Goal: Task Accomplishment & Management: Use online tool/utility

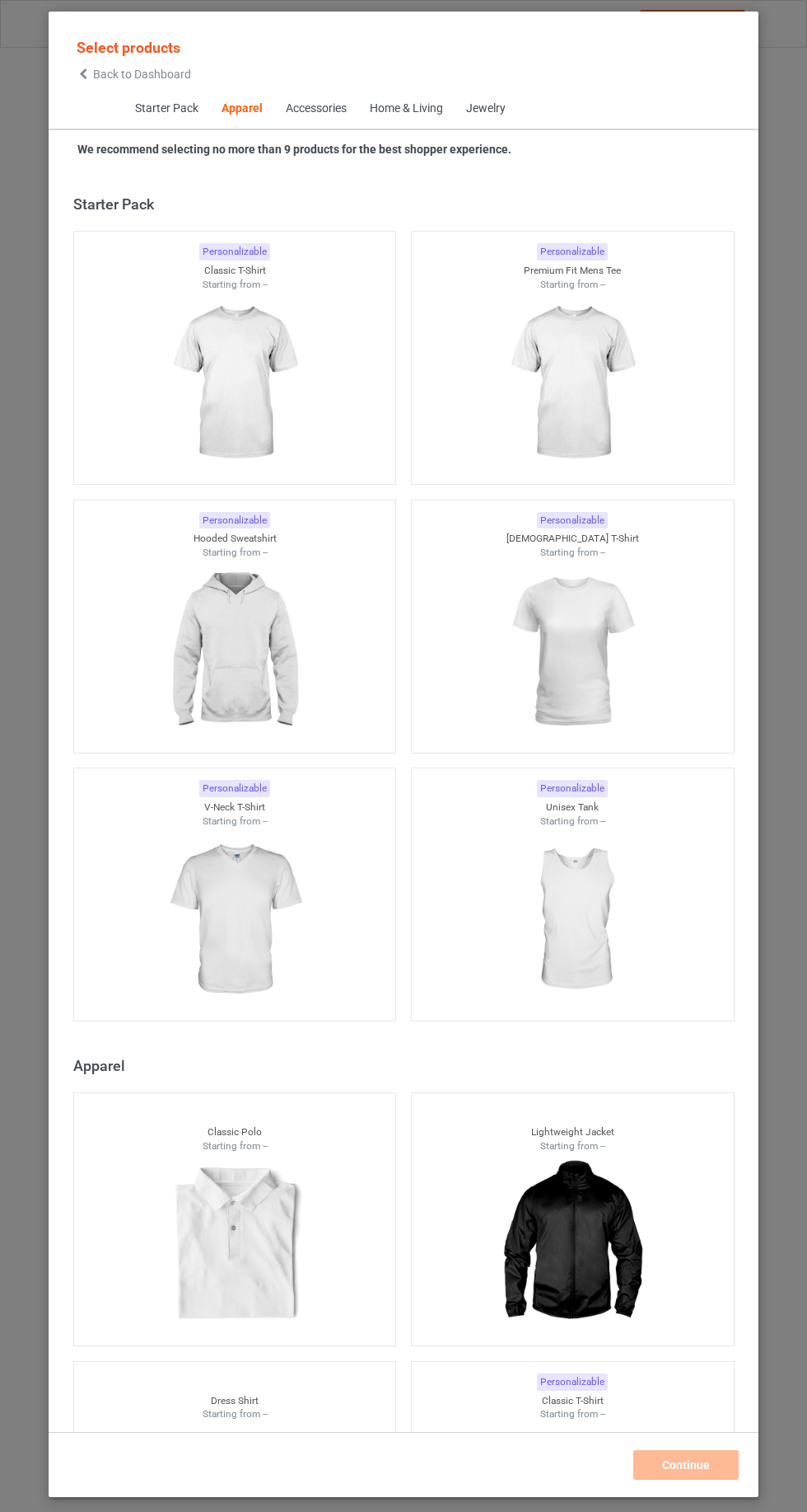
scroll to position [882, 0]
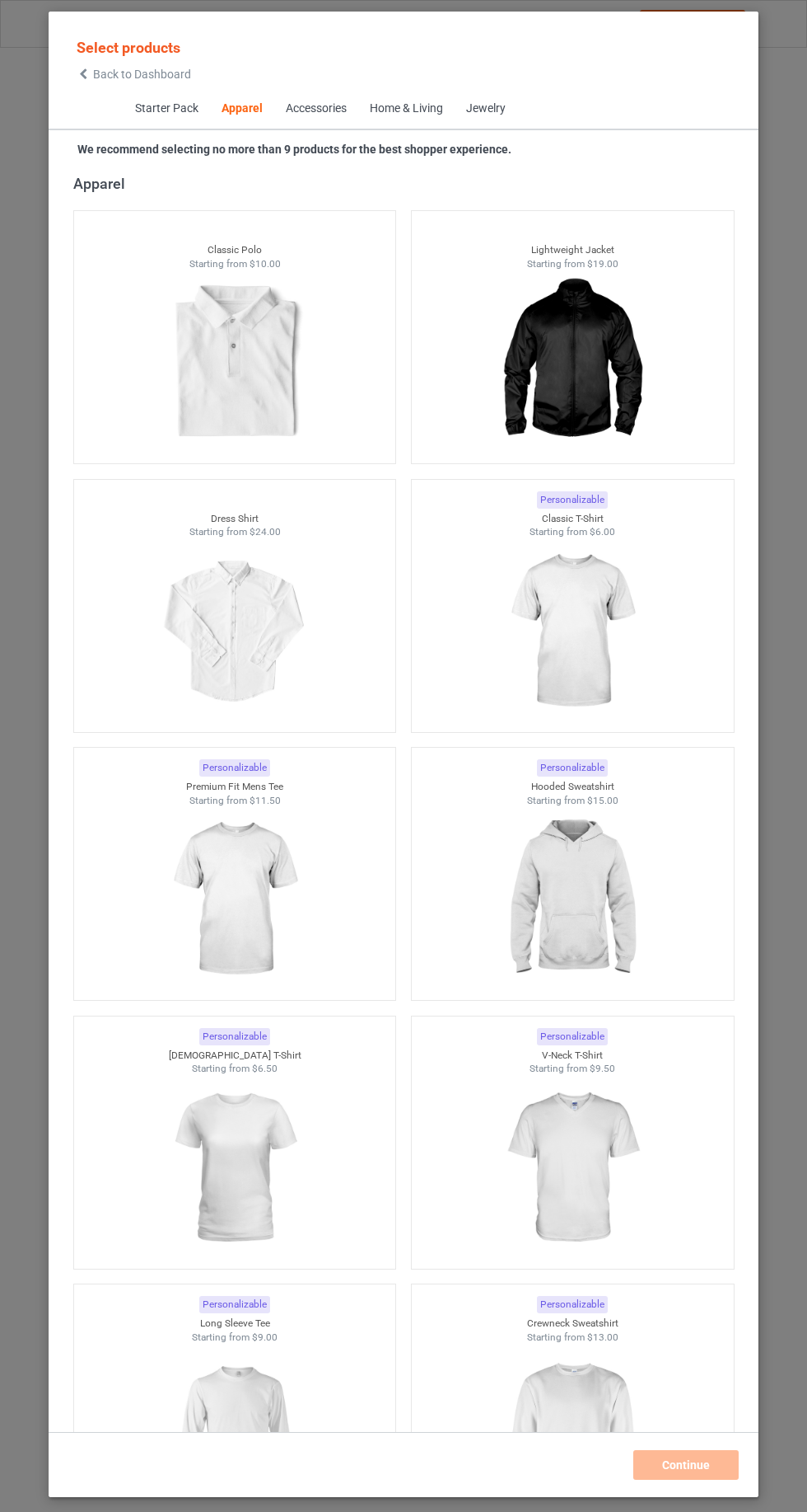
click at [108, 74] on span "Back to Dashboard" at bounding box center [141, 75] width 98 height 14
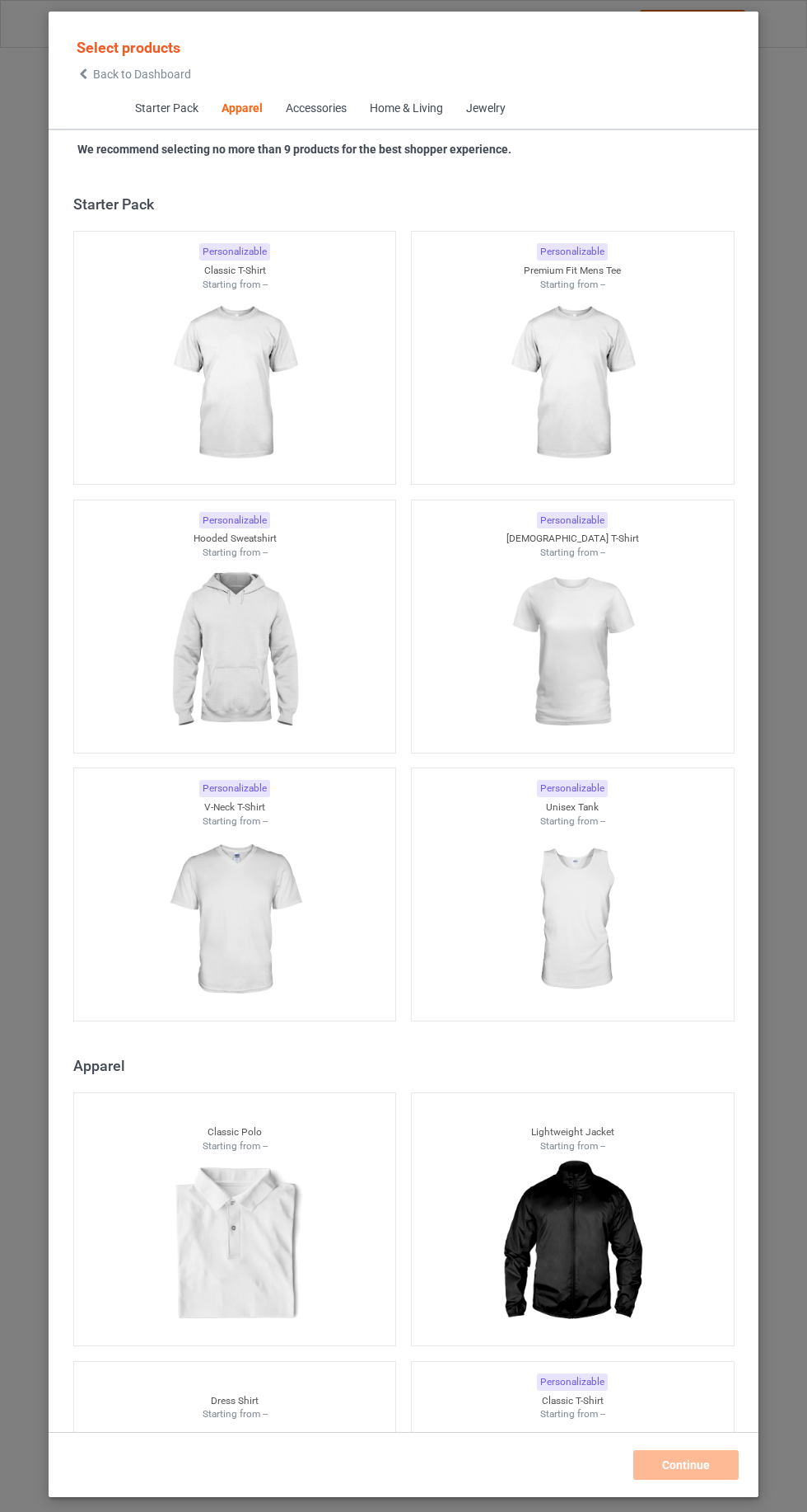
scroll to position [882, 0]
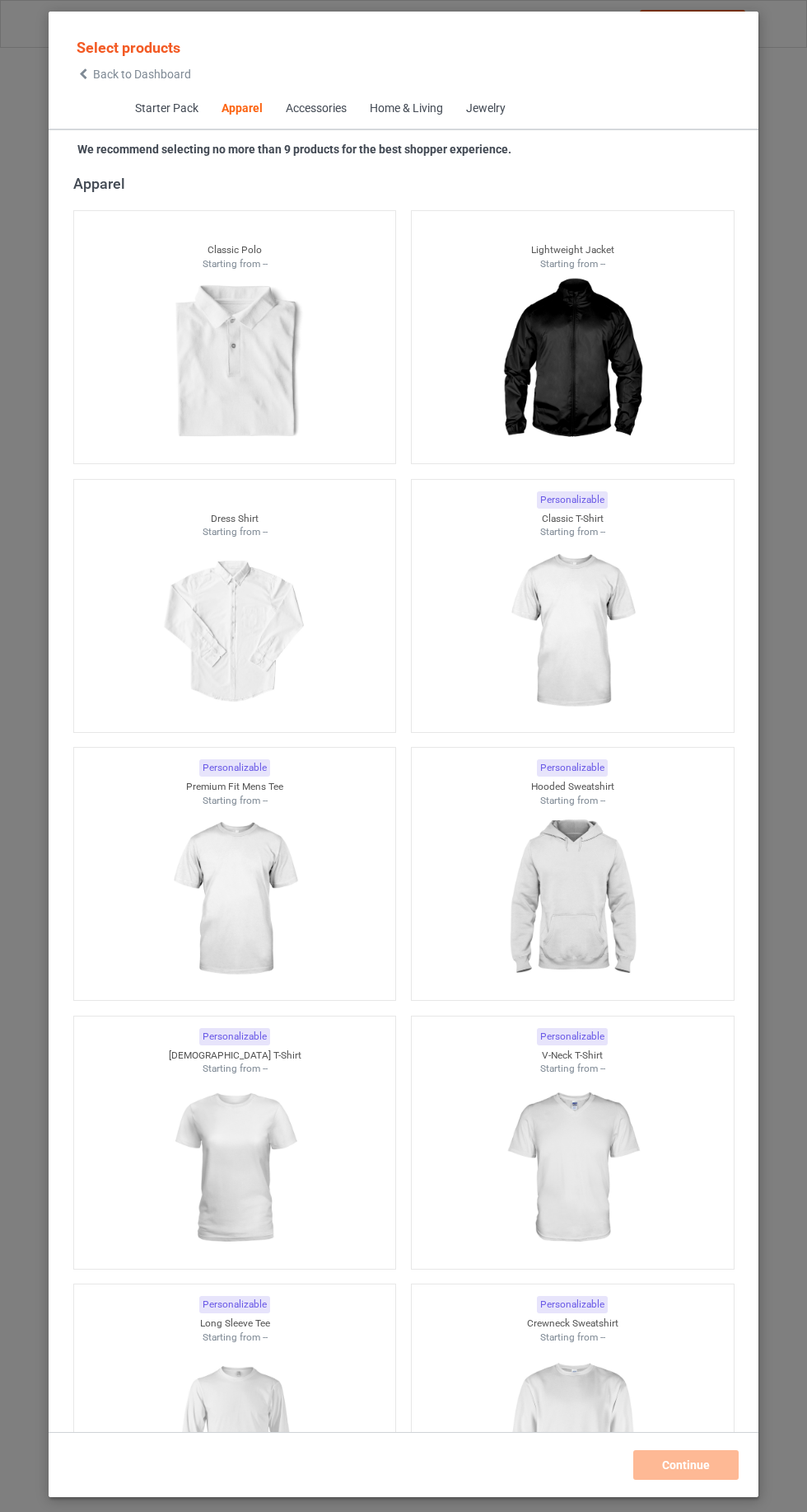
click at [83, 74] on icon at bounding box center [83, 75] width 14 height 12
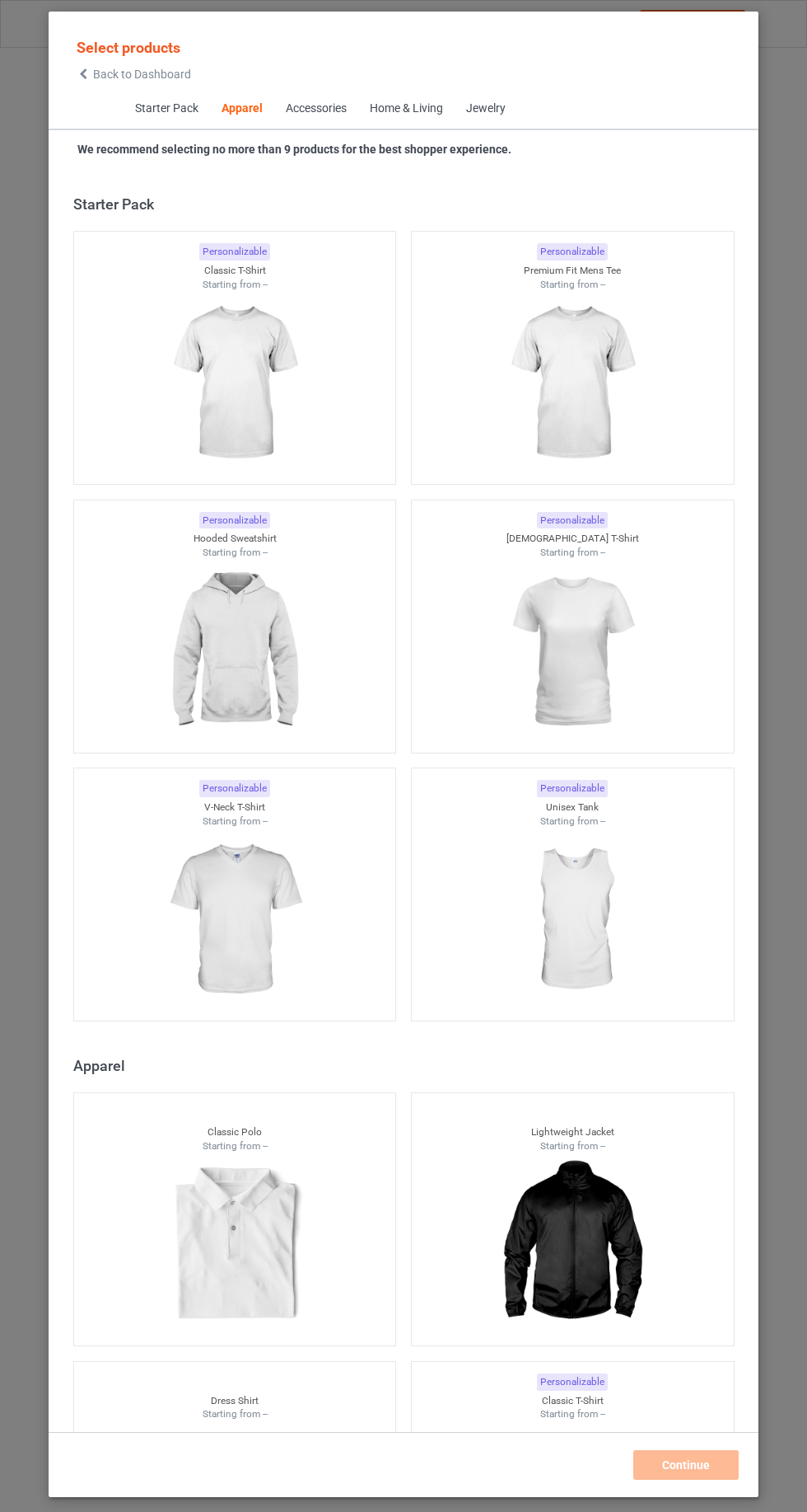
scroll to position [882, 0]
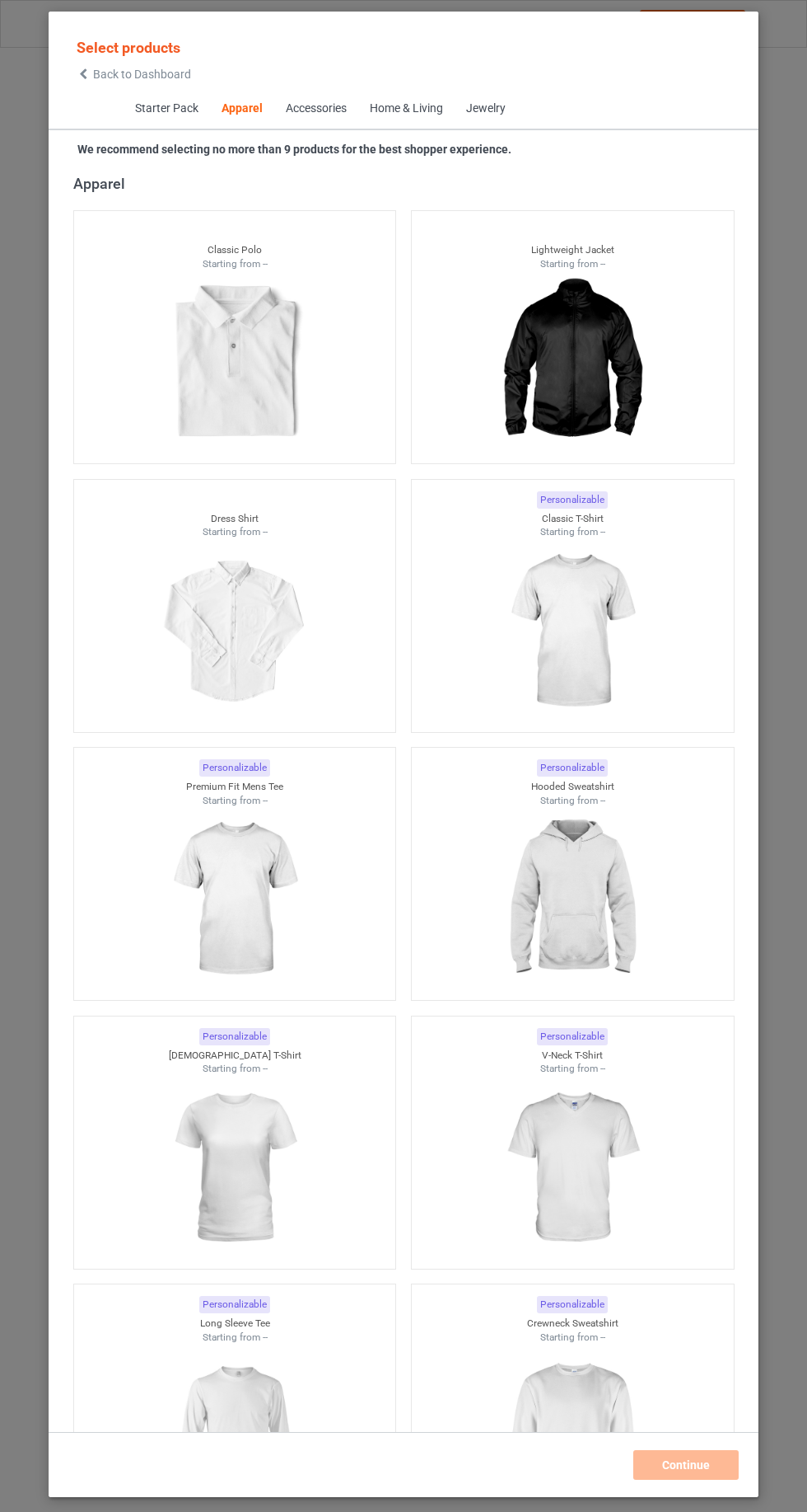
click at [88, 102] on div "Starter Pack Apparel Accessories Home & Living Jewelry" at bounding box center [403, 110] width 710 height 42
click at [83, 74] on icon at bounding box center [83, 75] width 14 height 12
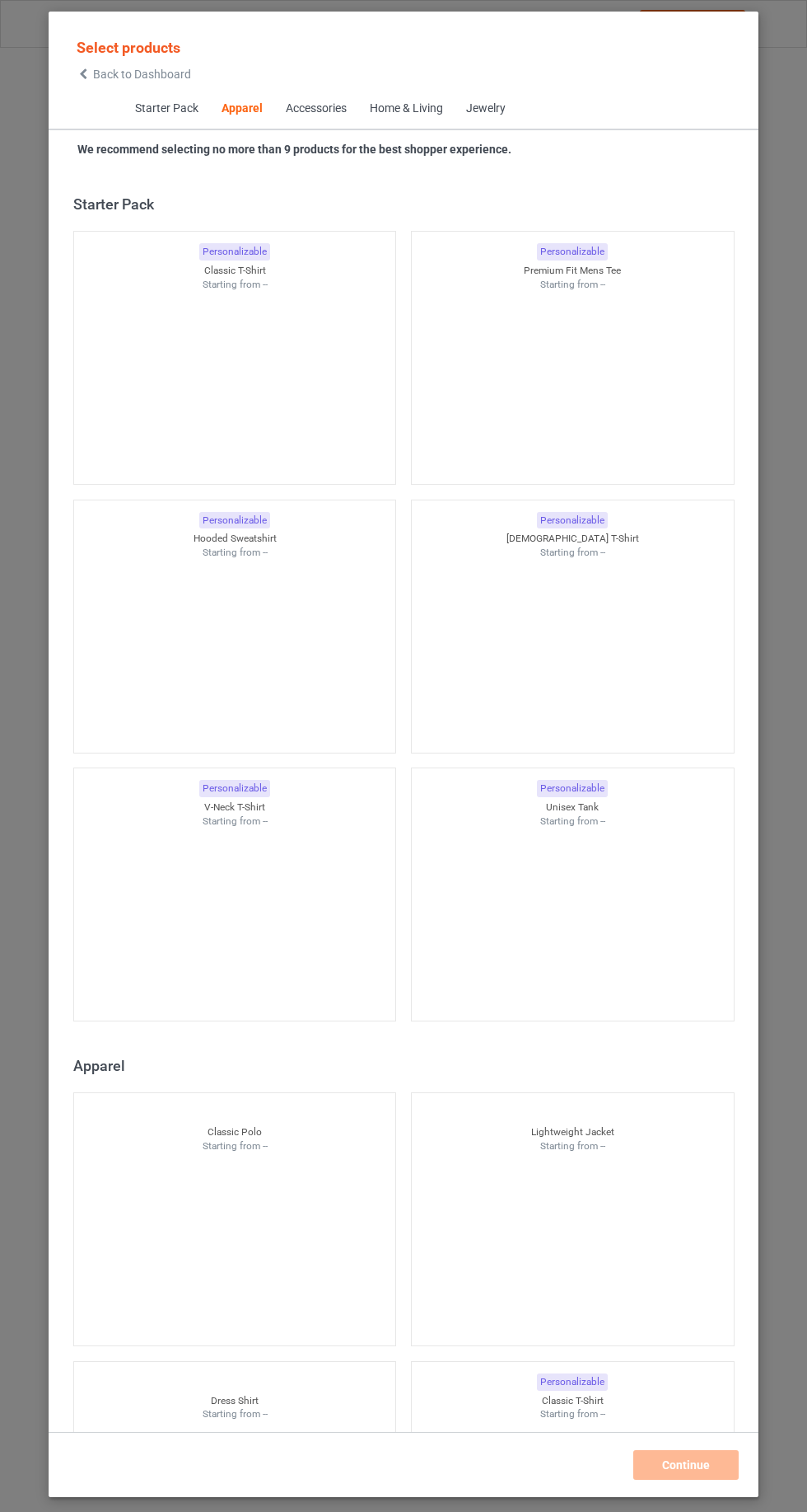
scroll to position [882, 0]
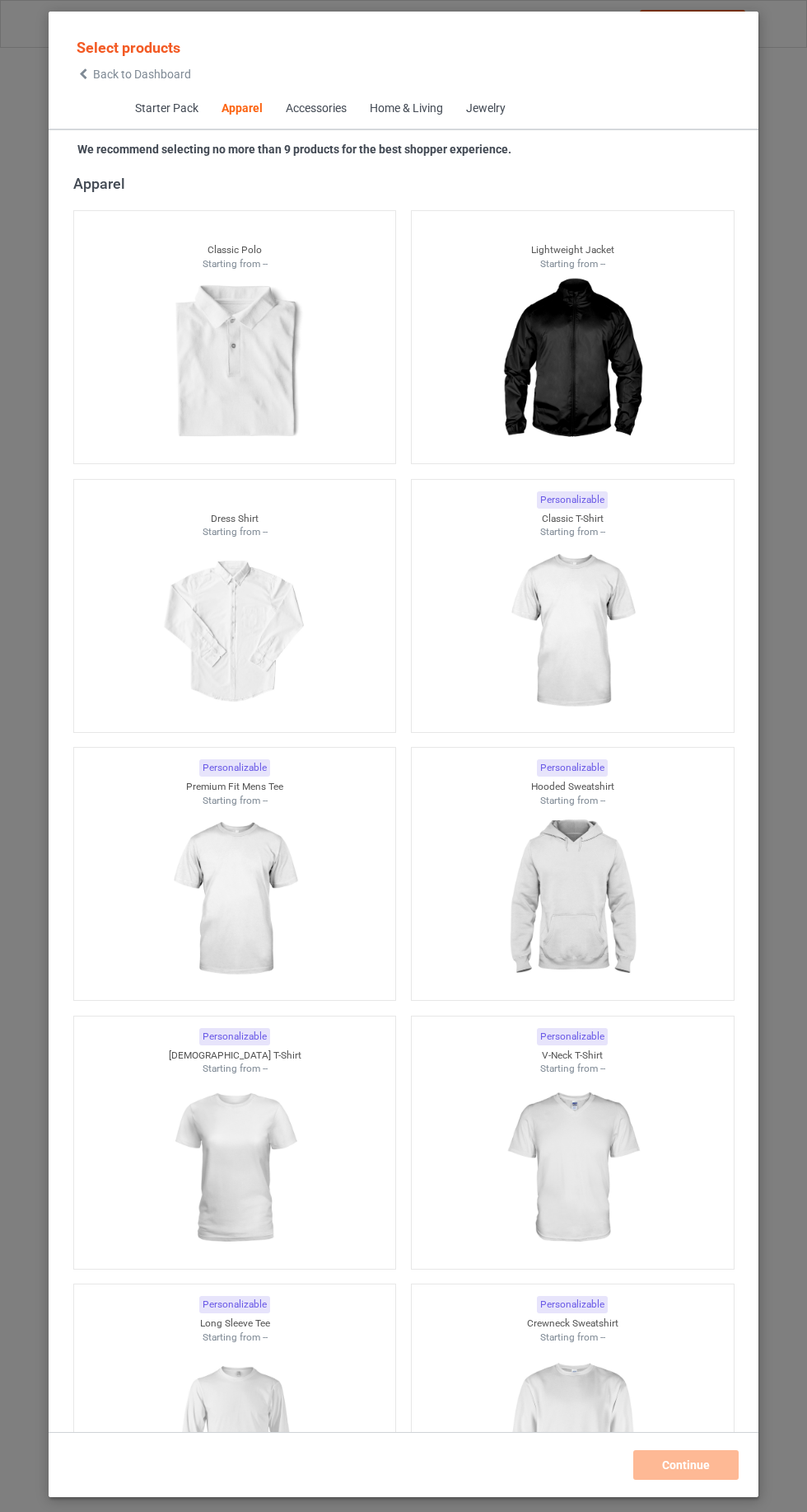
click at [96, 75] on span "Back to Dashboard" at bounding box center [141, 75] width 98 height 14
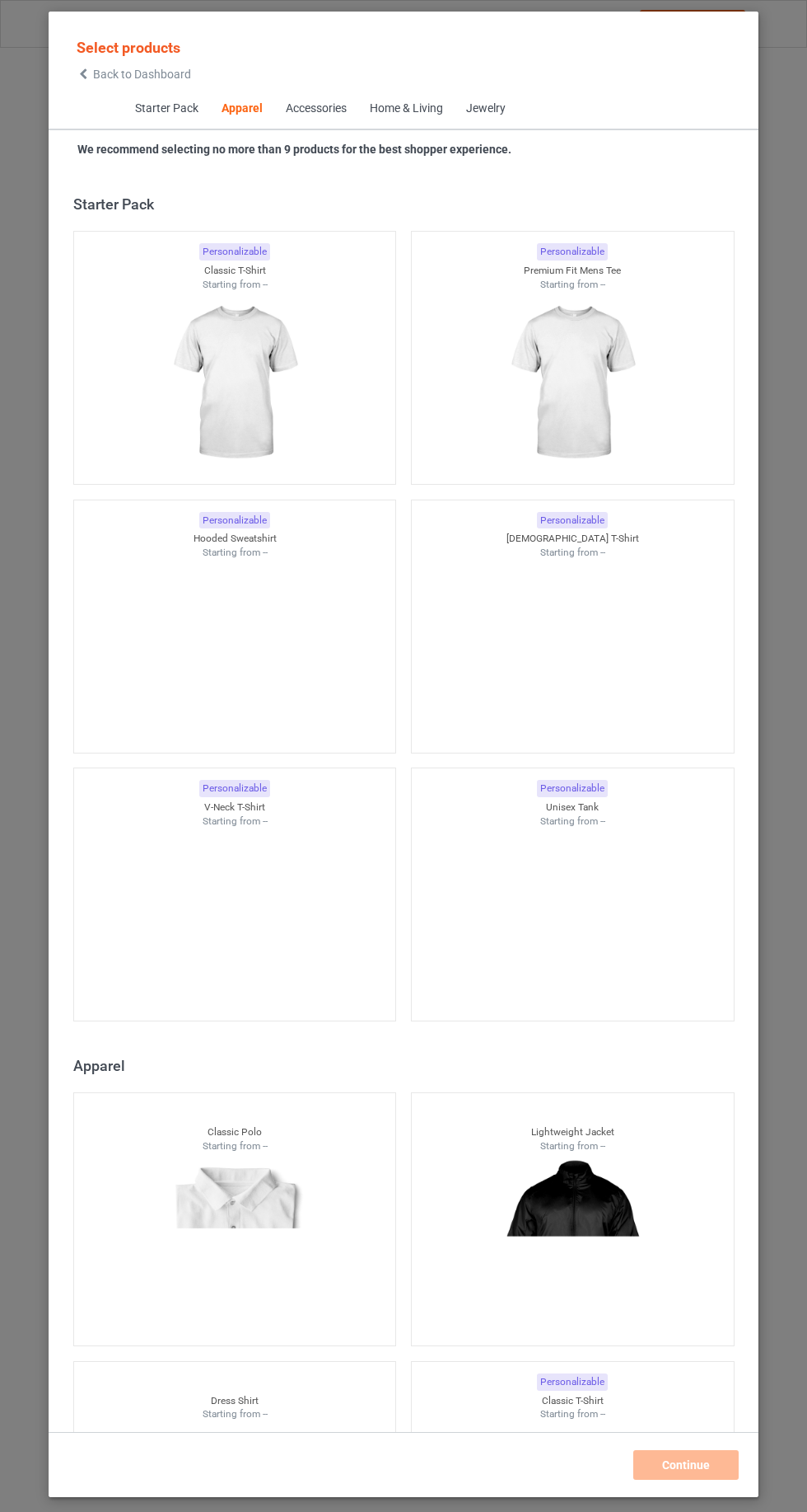
scroll to position [882, 0]
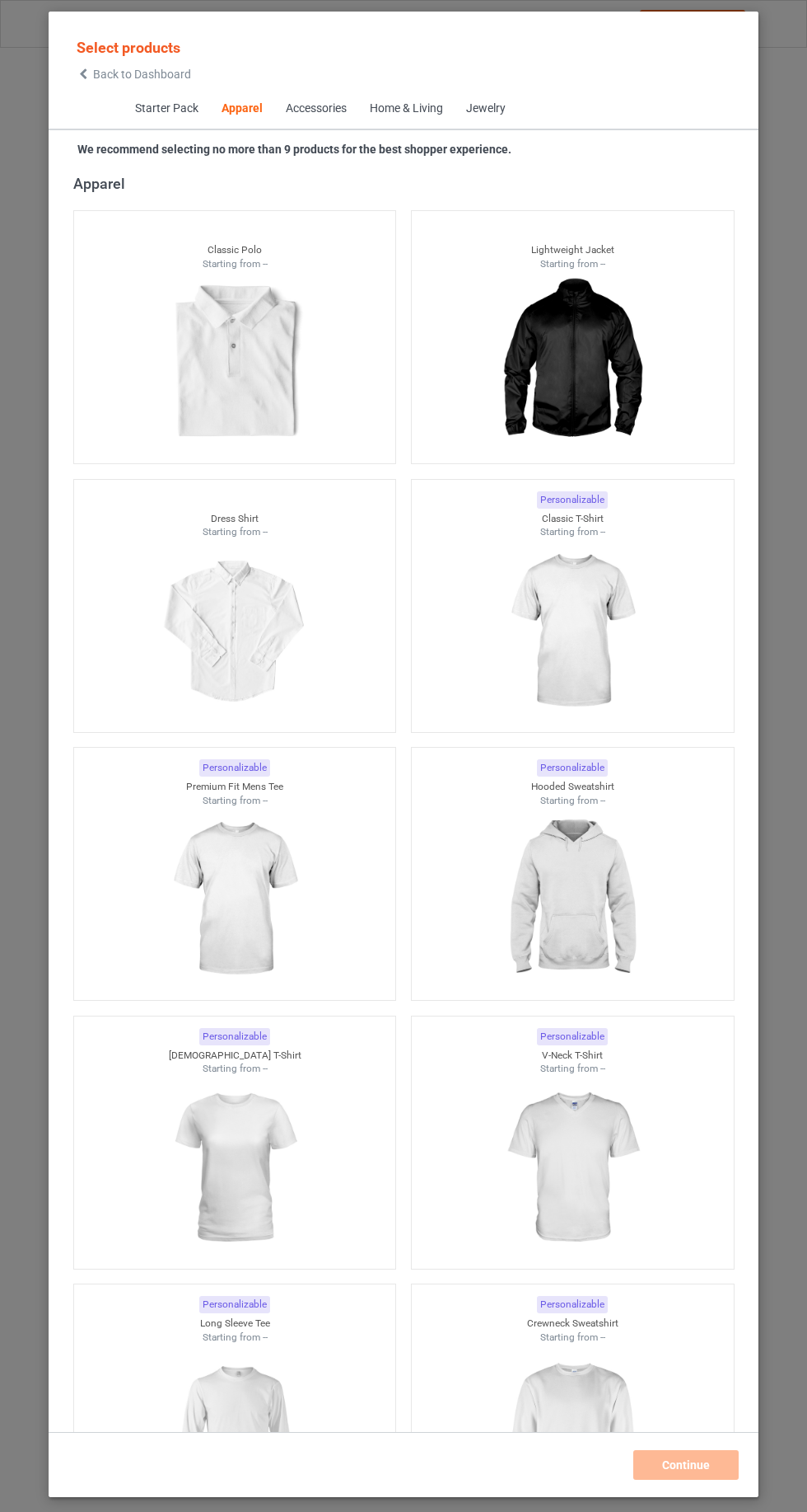
click at [54, 58] on div "Select products Back to Dashboard" at bounding box center [403, 59] width 710 height 60
click at [83, 74] on icon at bounding box center [83, 75] width 14 height 12
